Goal: Information Seeking & Learning: Learn about a topic

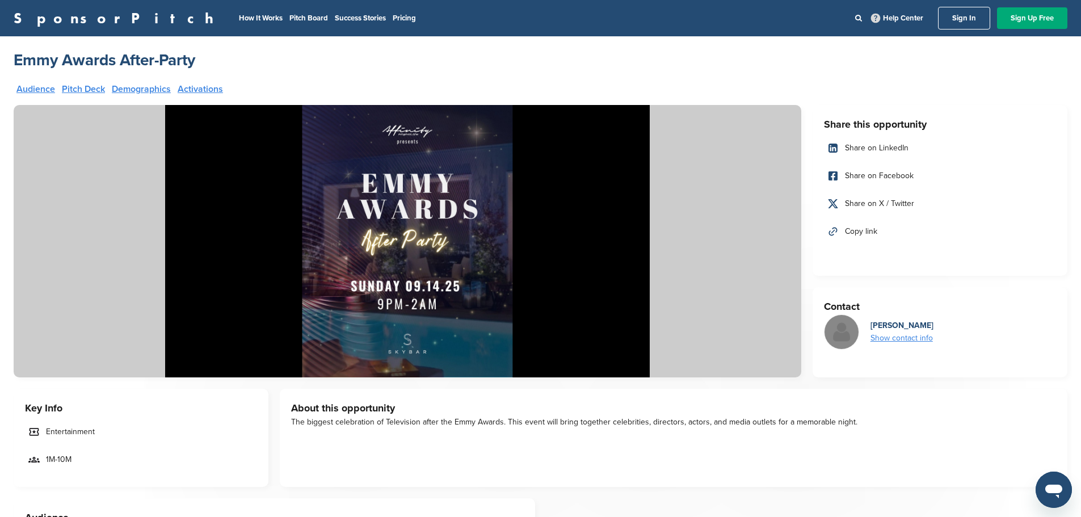
click at [450, 191] on img at bounding box center [408, 241] width 788 height 272
click at [422, 369] on img at bounding box center [408, 241] width 788 height 272
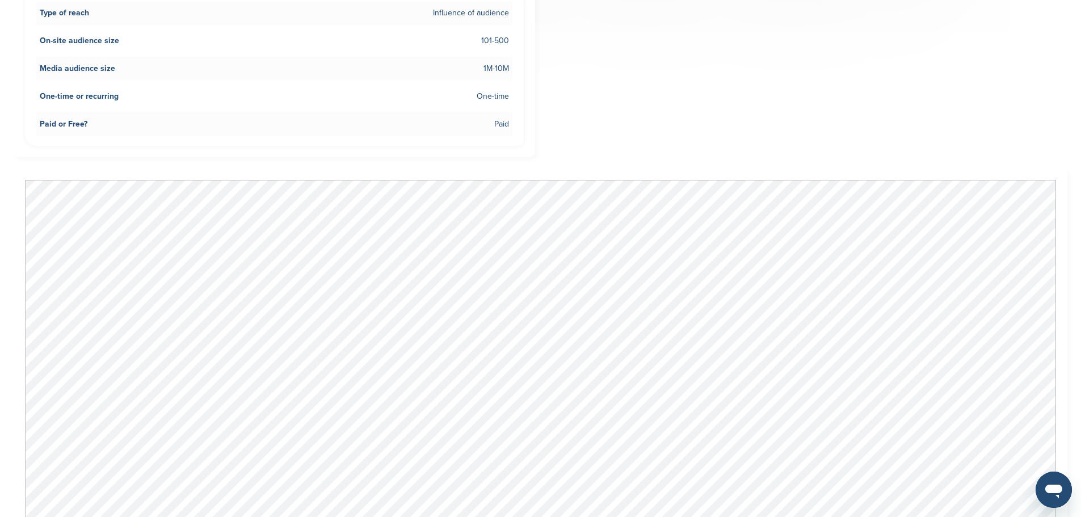
scroll to position [624, 0]
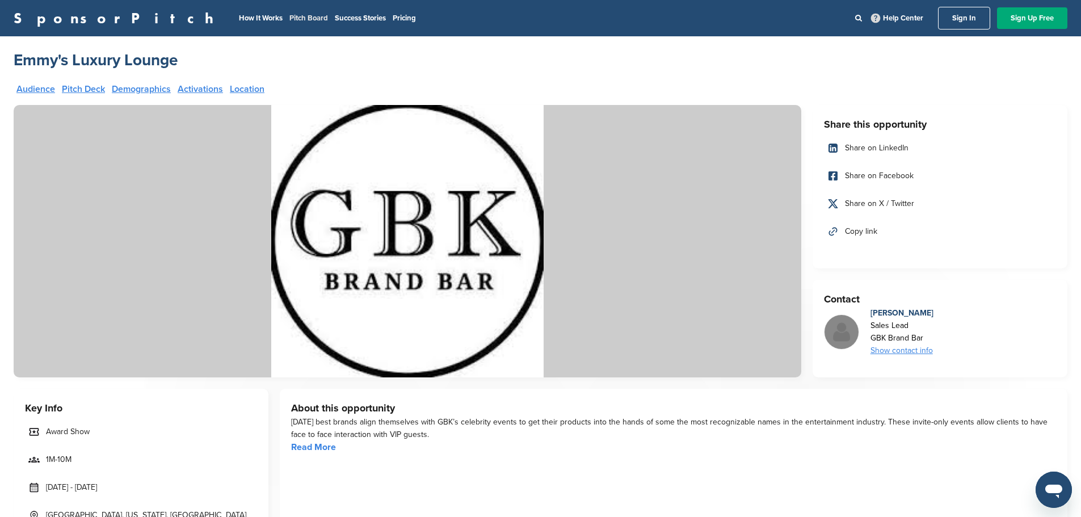
click at [289, 16] on link "Pitch Board" at bounding box center [308, 18] width 39 height 9
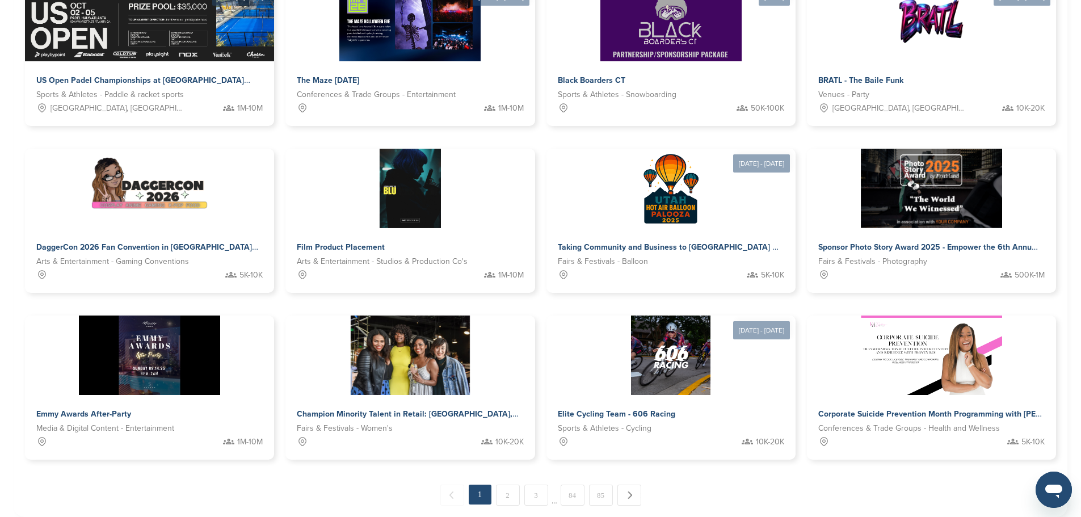
scroll to position [397, 0]
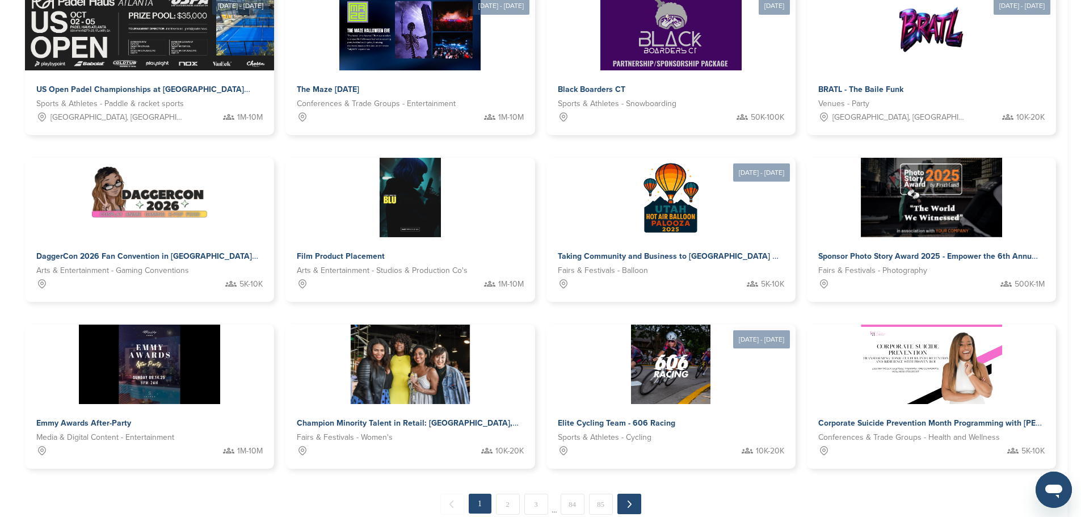
click at [627, 494] on link "Next →" at bounding box center [630, 504] width 24 height 20
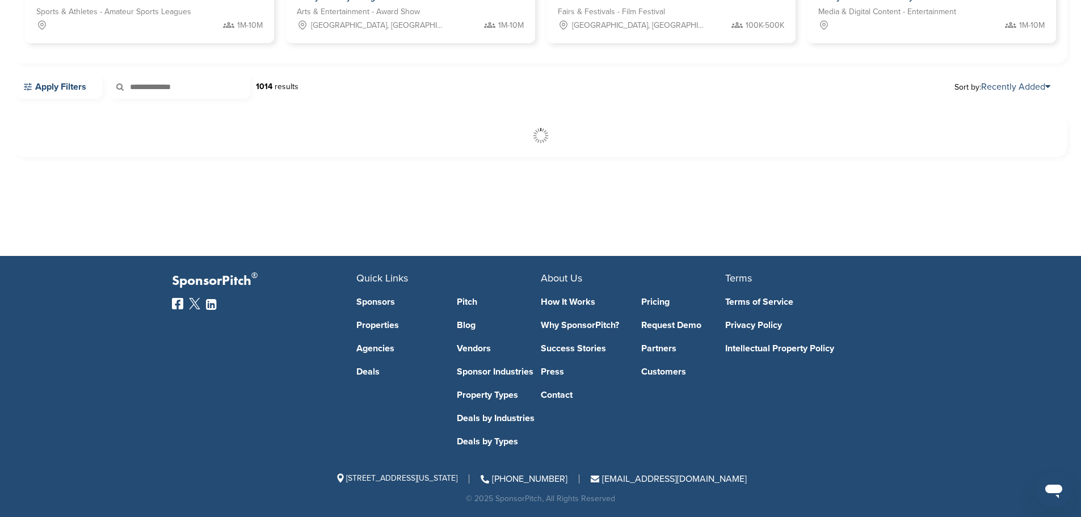
scroll to position [261, 0]
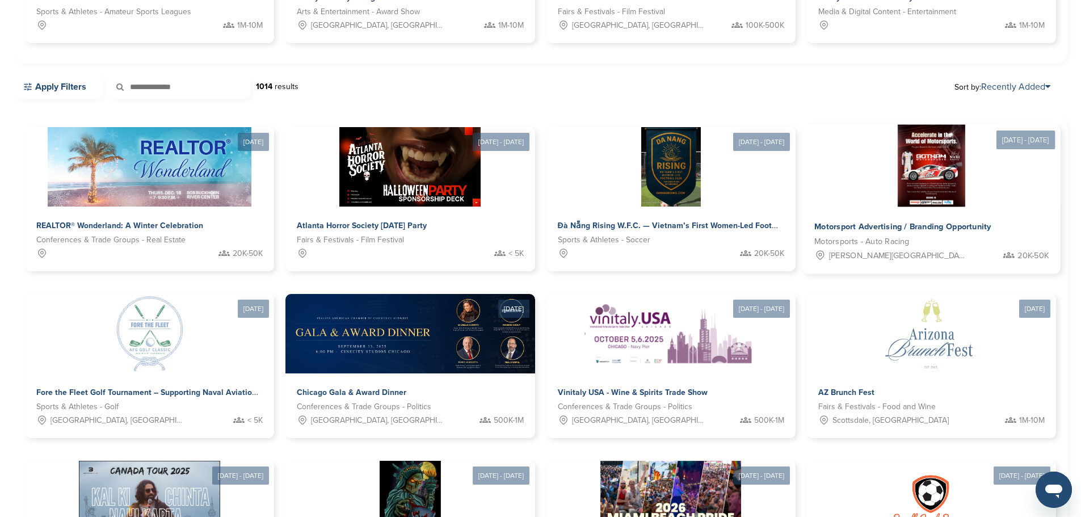
click at [898, 190] on img at bounding box center [932, 166] width 68 height 82
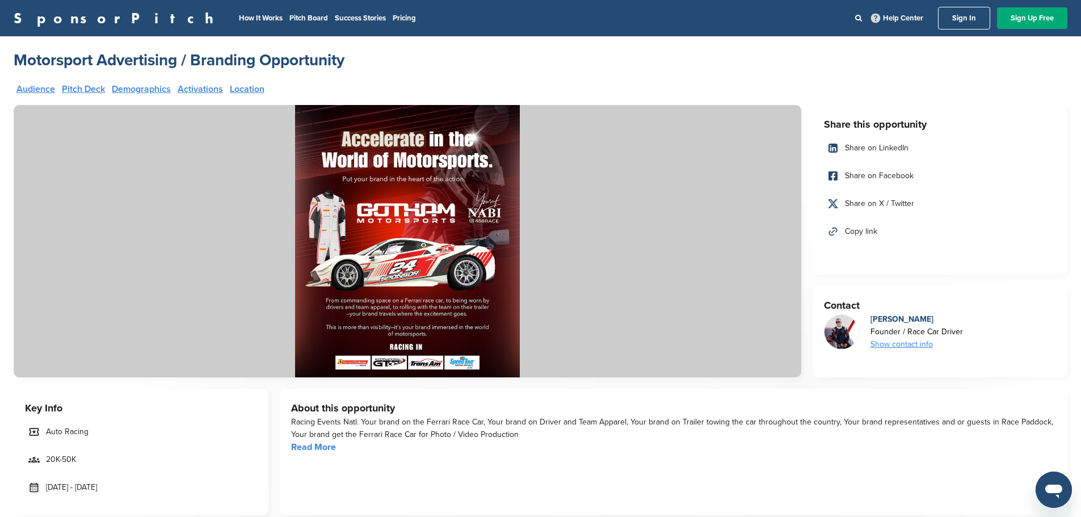
click at [111, 92] on div "Audience Pitch Deck Demographics Activations Location" at bounding box center [407, 94] width 782 height 18
click at [87, 89] on link "Pitch Deck" at bounding box center [83, 89] width 43 height 9
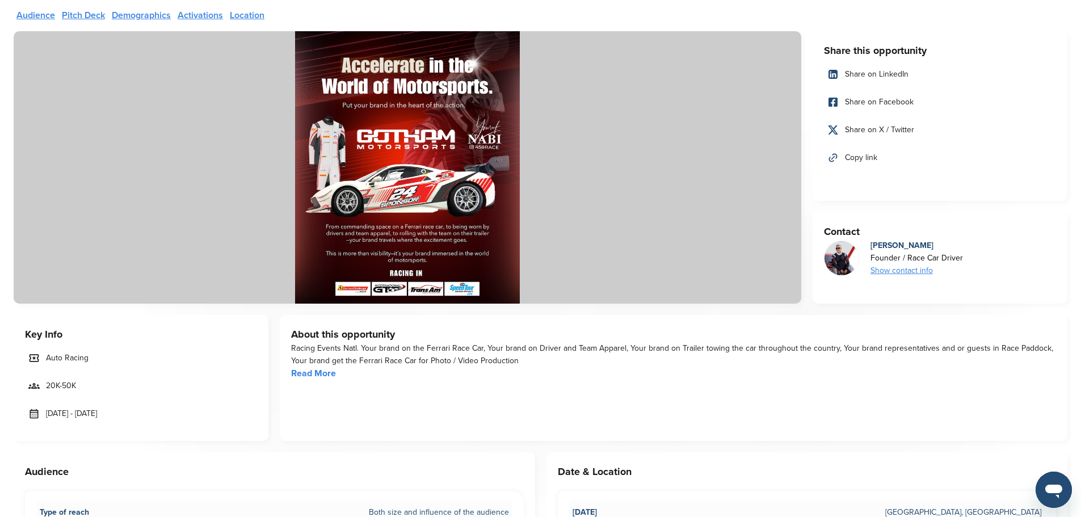
scroll to position [17, 0]
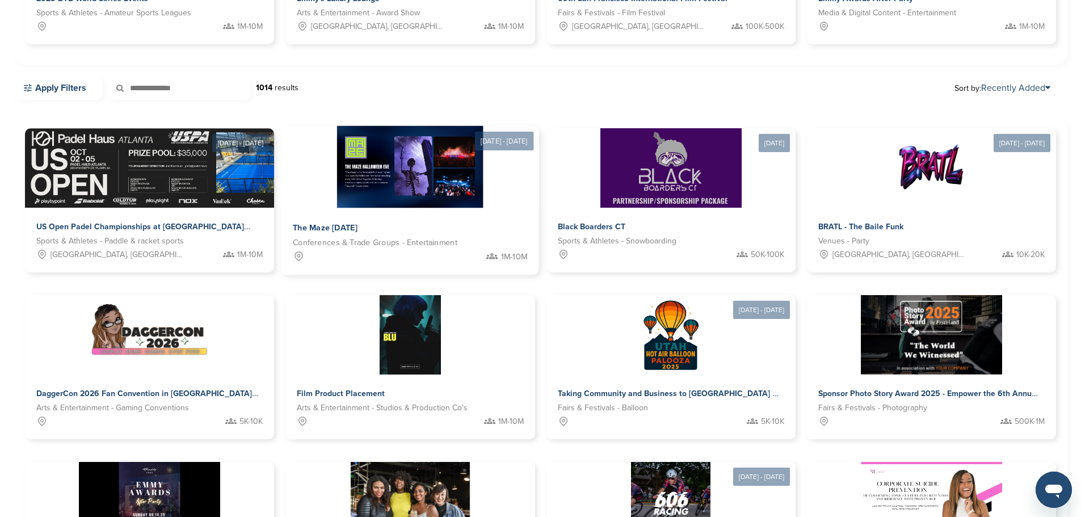
scroll to position [261, 0]
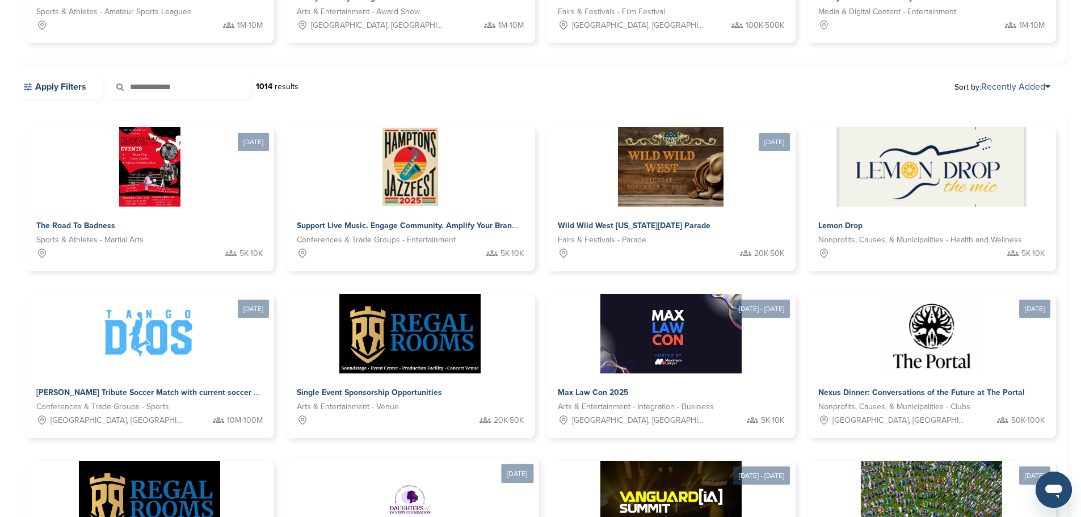
scroll to position [0, 0]
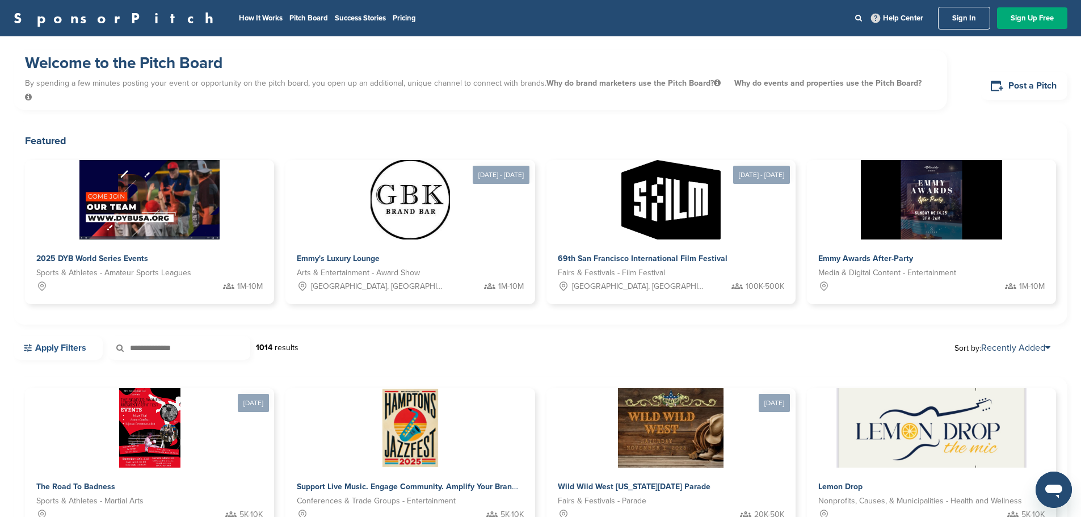
click at [64, 336] on link "Apply Filters" at bounding box center [58, 348] width 89 height 24
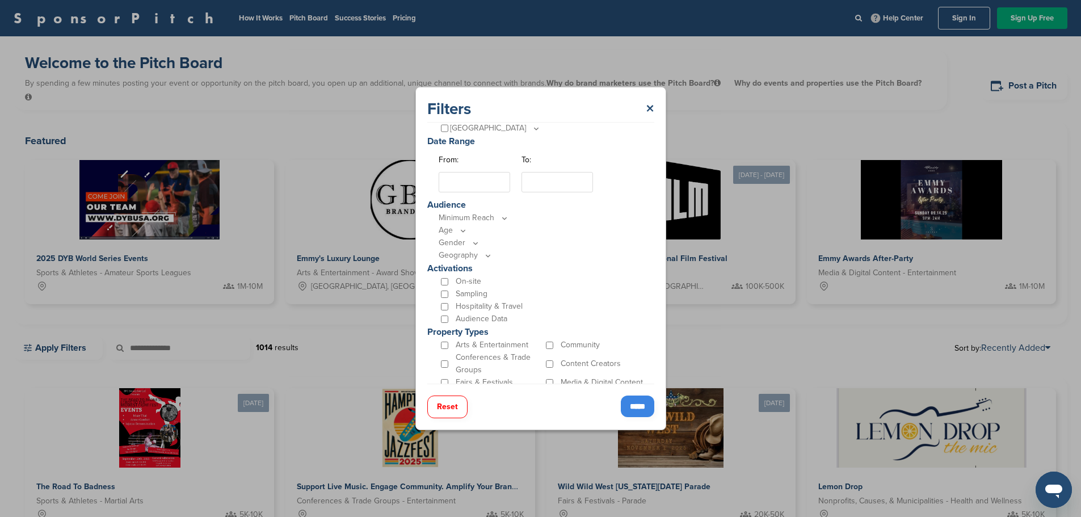
scroll to position [269, 0]
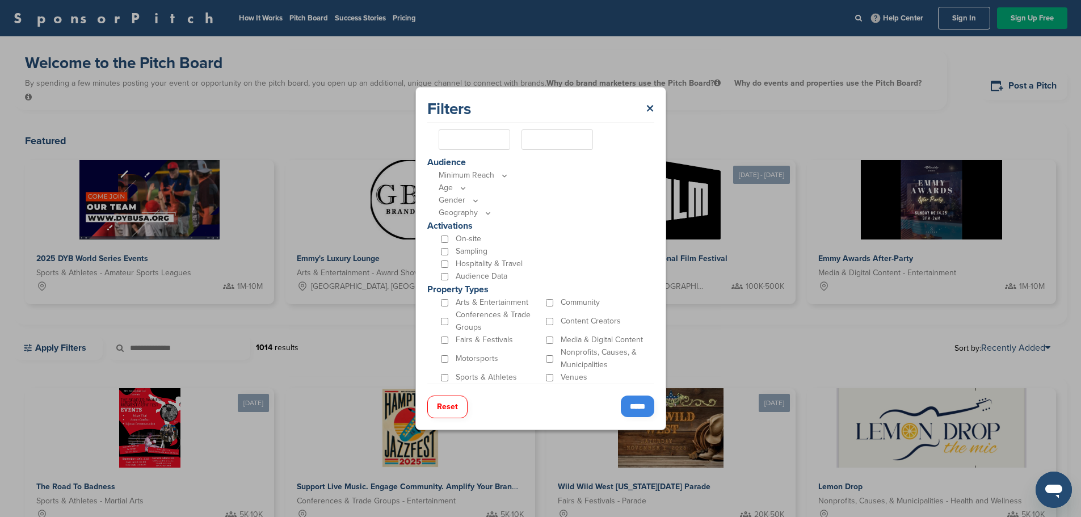
click at [636, 403] on input "*****" at bounding box center [637, 407] width 33 height 22
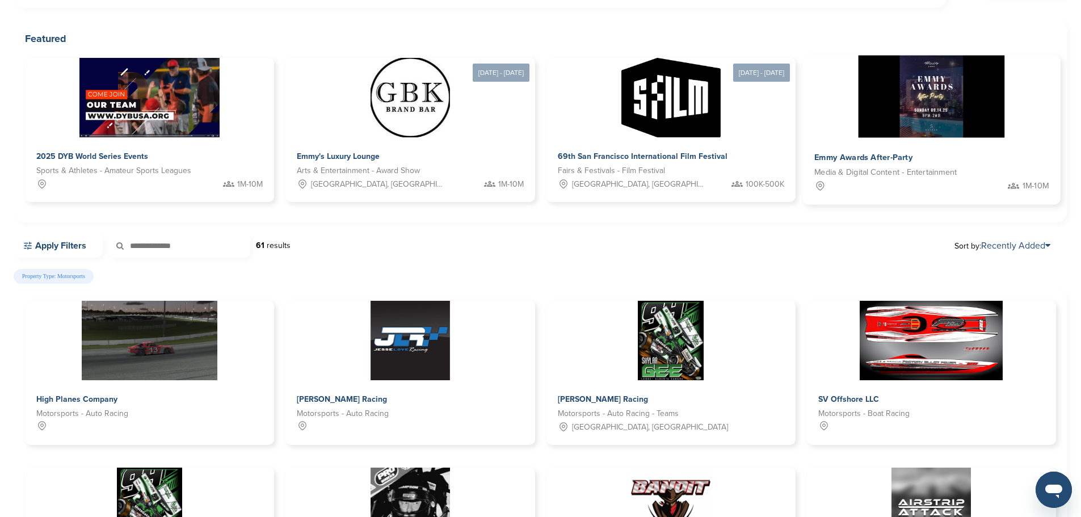
scroll to position [284, 0]
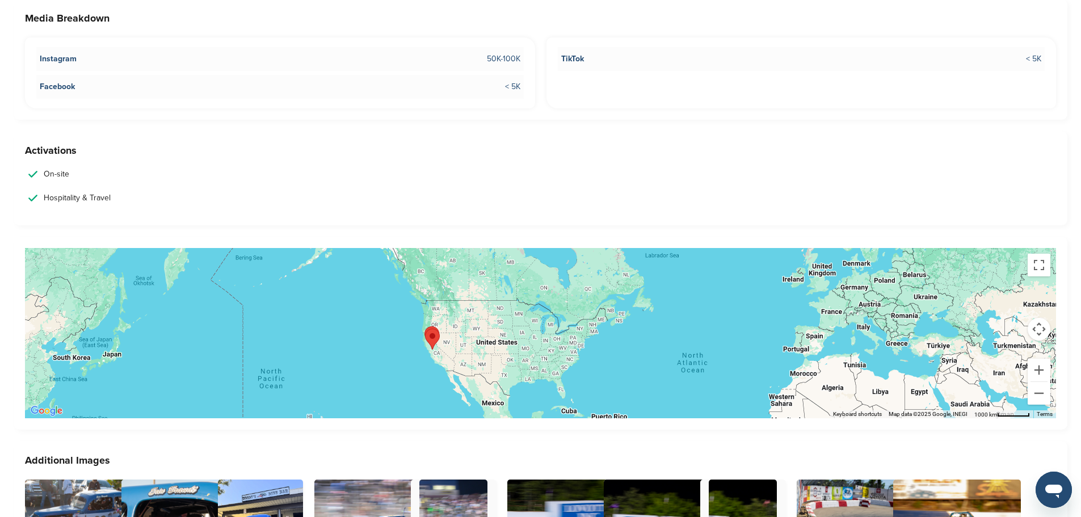
scroll to position [2157, 0]
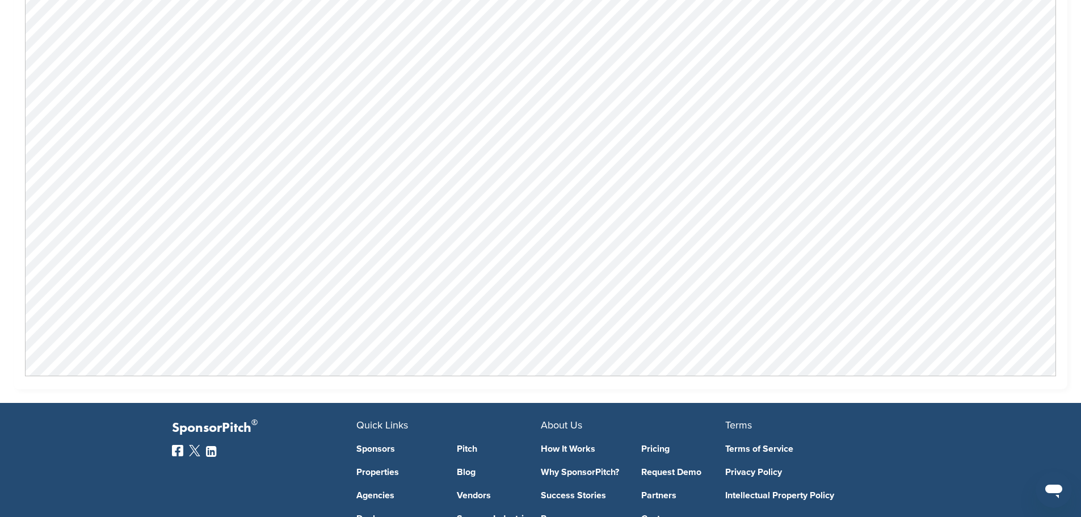
scroll to position [681, 0]
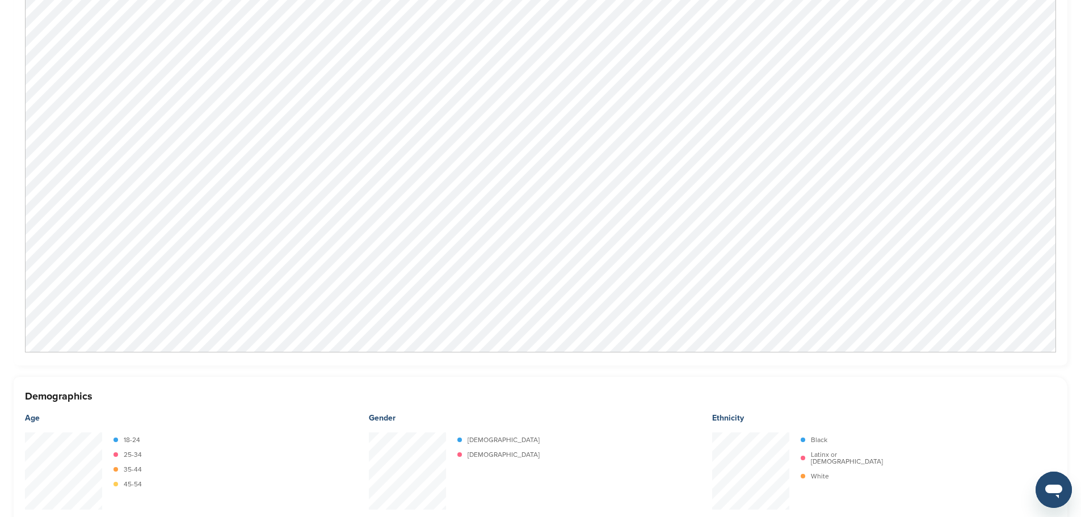
scroll to position [1703, 0]
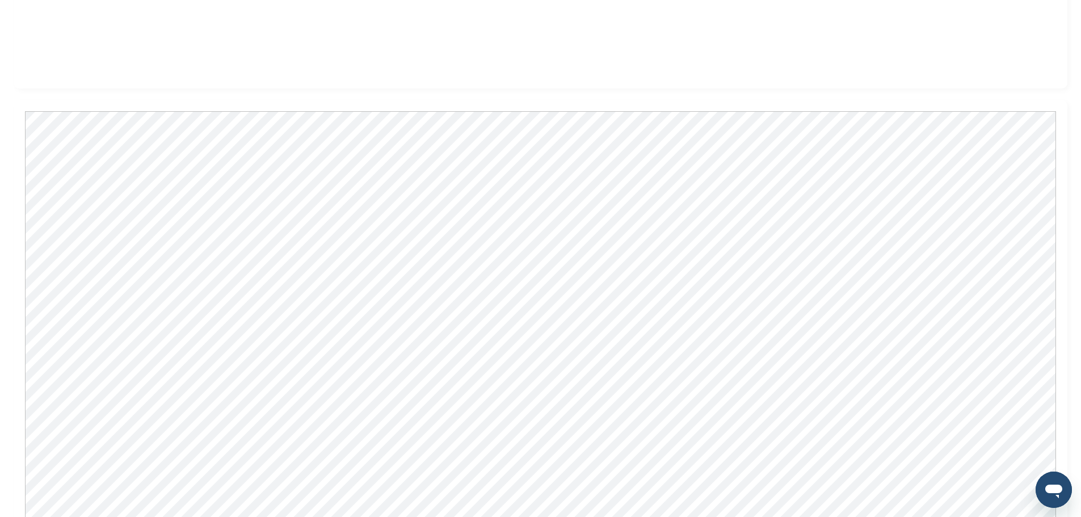
scroll to position [851, 0]
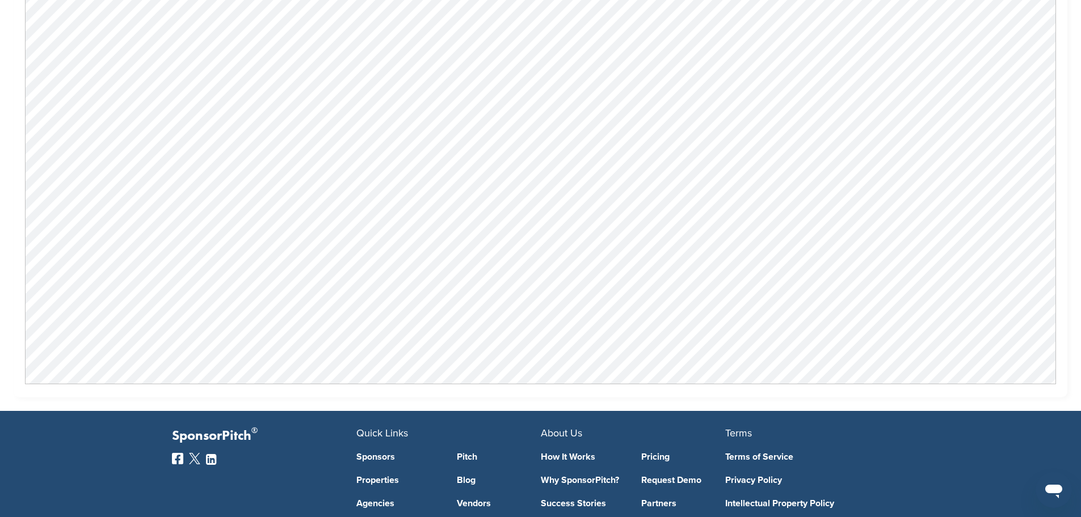
scroll to position [624, 0]
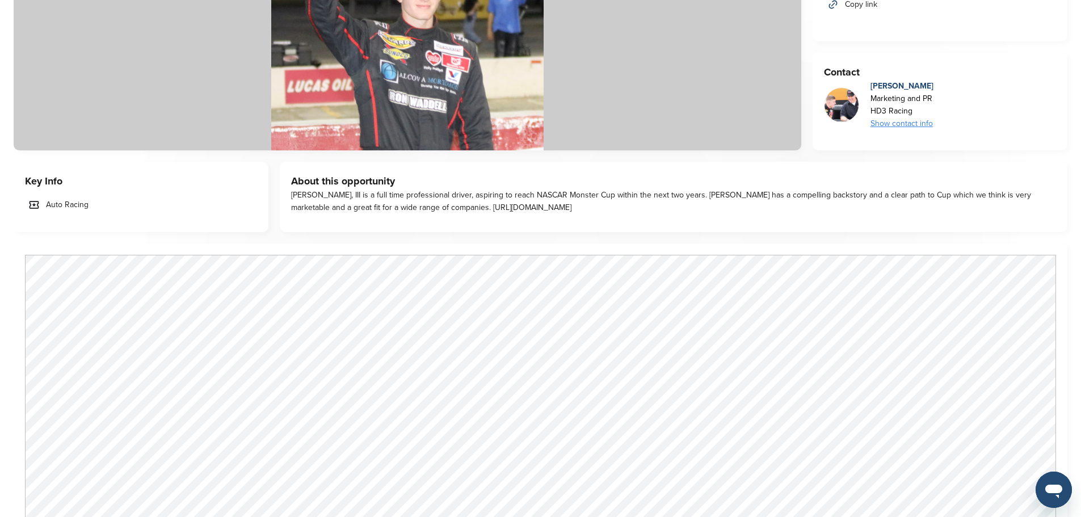
scroll to position [454, 0]
